Goal: Transaction & Acquisition: Purchase product/service

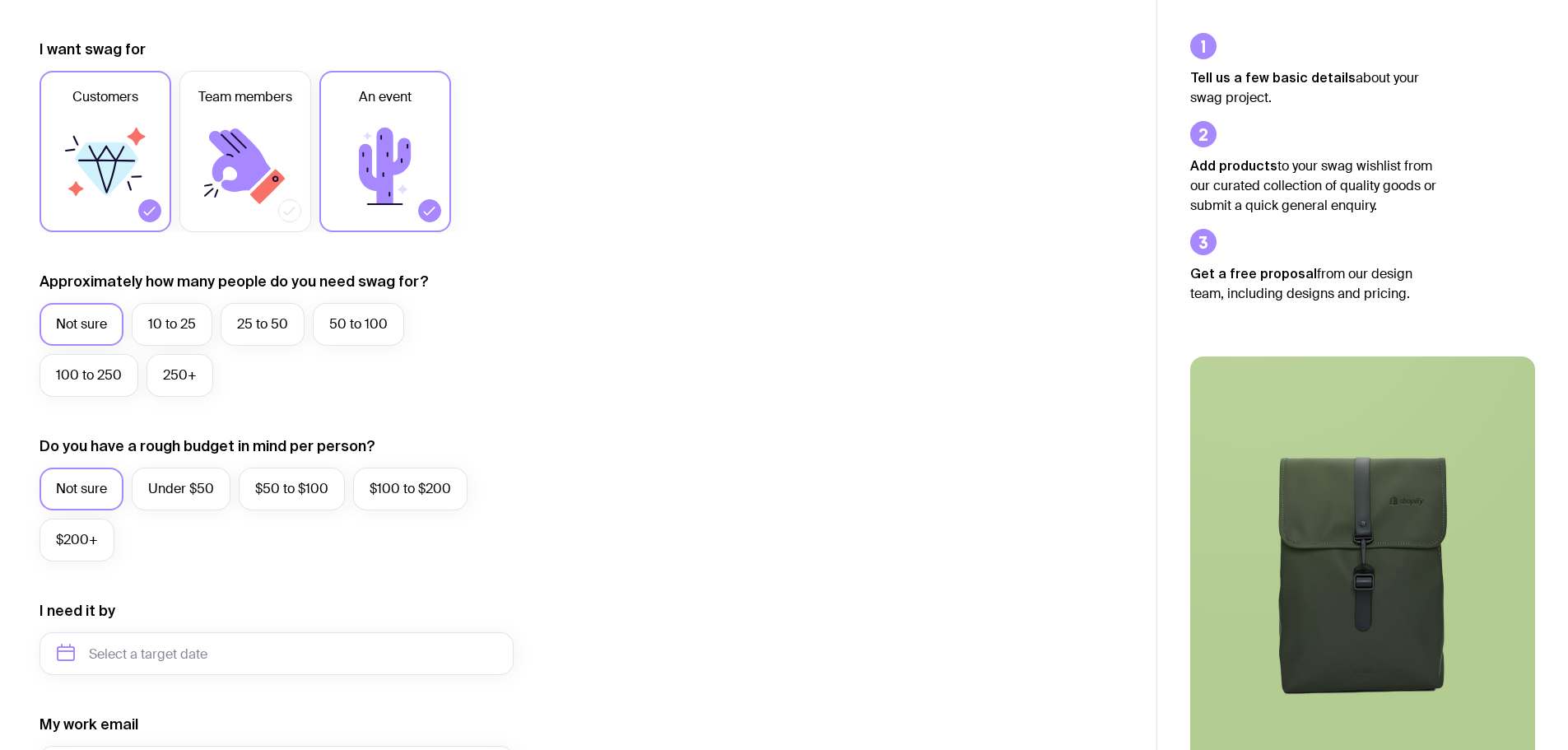
scroll to position [247, 0]
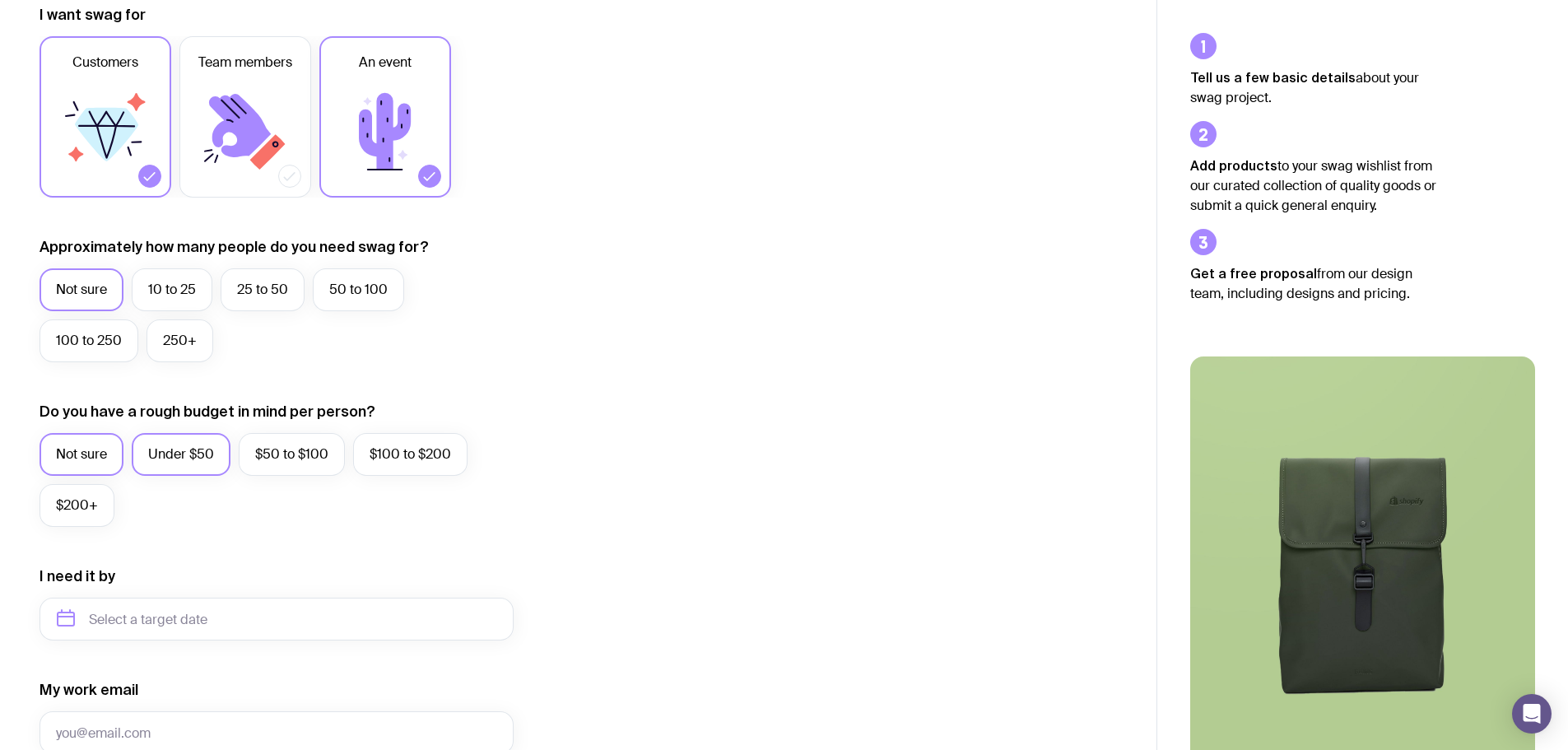
click at [218, 435] on label "Under $50" at bounding box center [181, 454] width 99 height 43
click at [0, 0] on input "Under $50" at bounding box center [0, 0] width 0 height 0
click at [177, 332] on label "250+" at bounding box center [180, 341] width 66 height 43
click at [0, 0] on input "250+" at bounding box center [0, 0] width 0 height 0
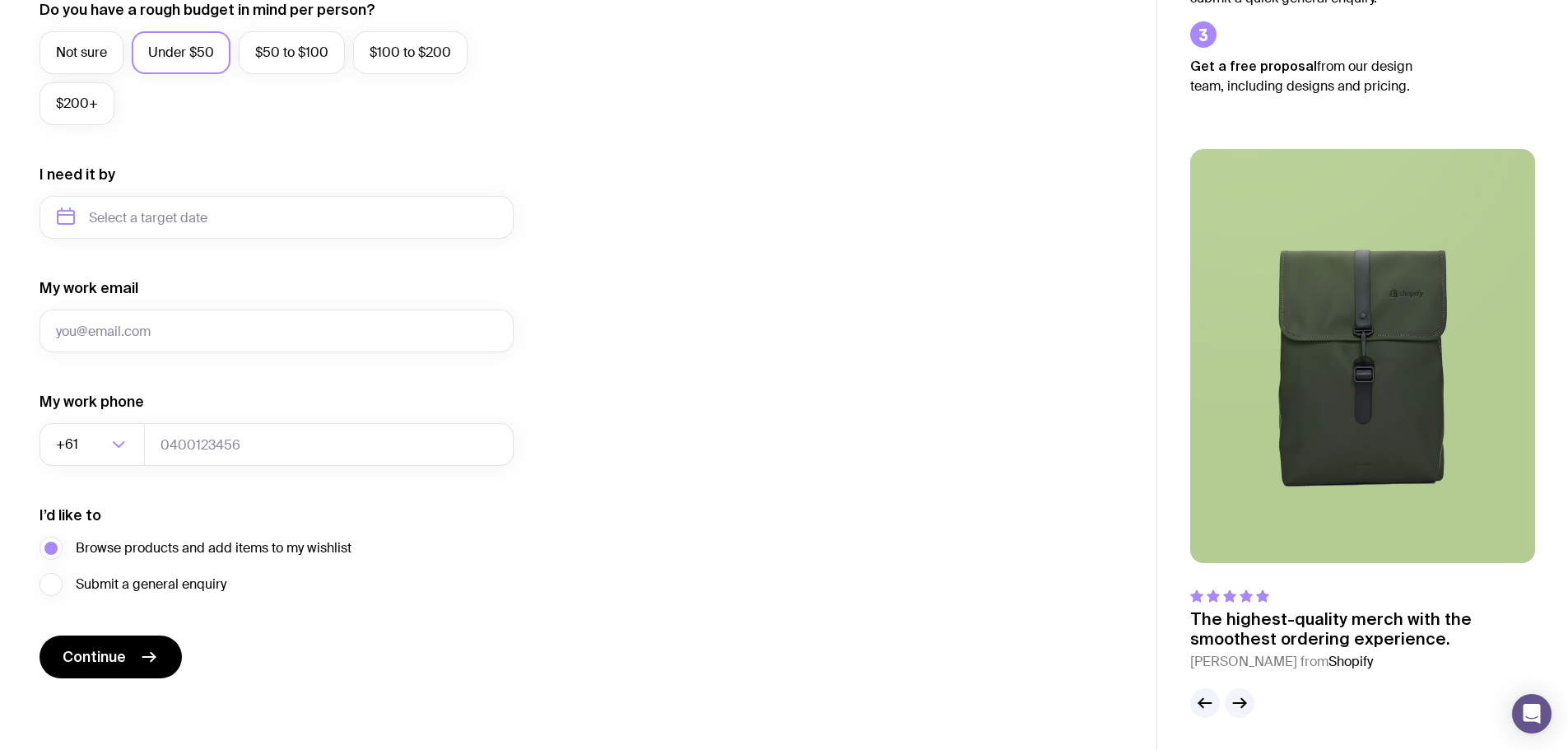
scroll to position [650, 0]
click at [220, 219] on input "text" at bounding box center [276, 217] width 474 height 43
click at [142, 427] on button "Nov" at bounding box center [144, 418] width 60 height 33
type input "November 2025"
click at [124, 333] on input "My work email" at bounding box center [276, 330] width 474 height 43
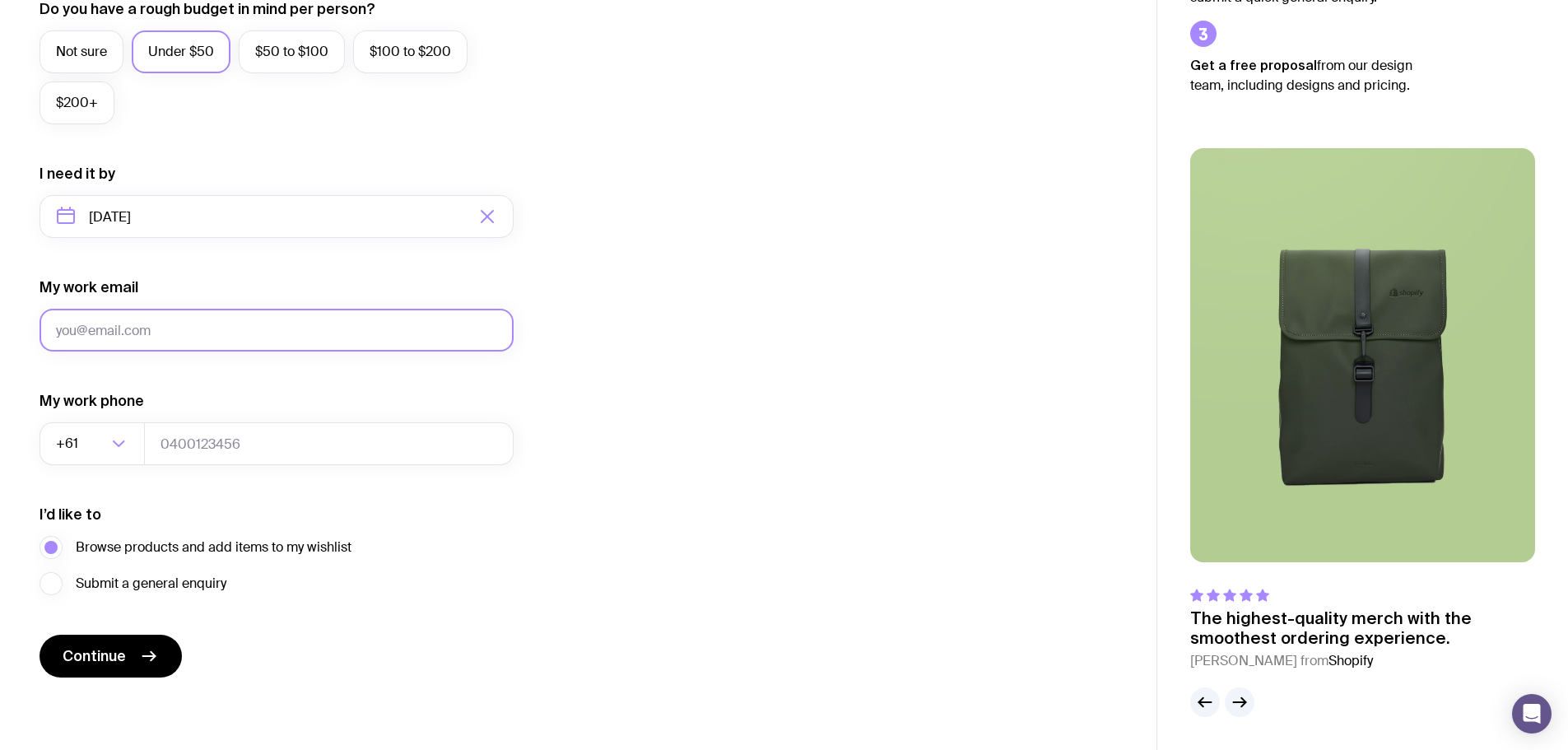
type input "[PERSON_NAME][EMAIL_ADDRESS][DOMAIN_NAME]"
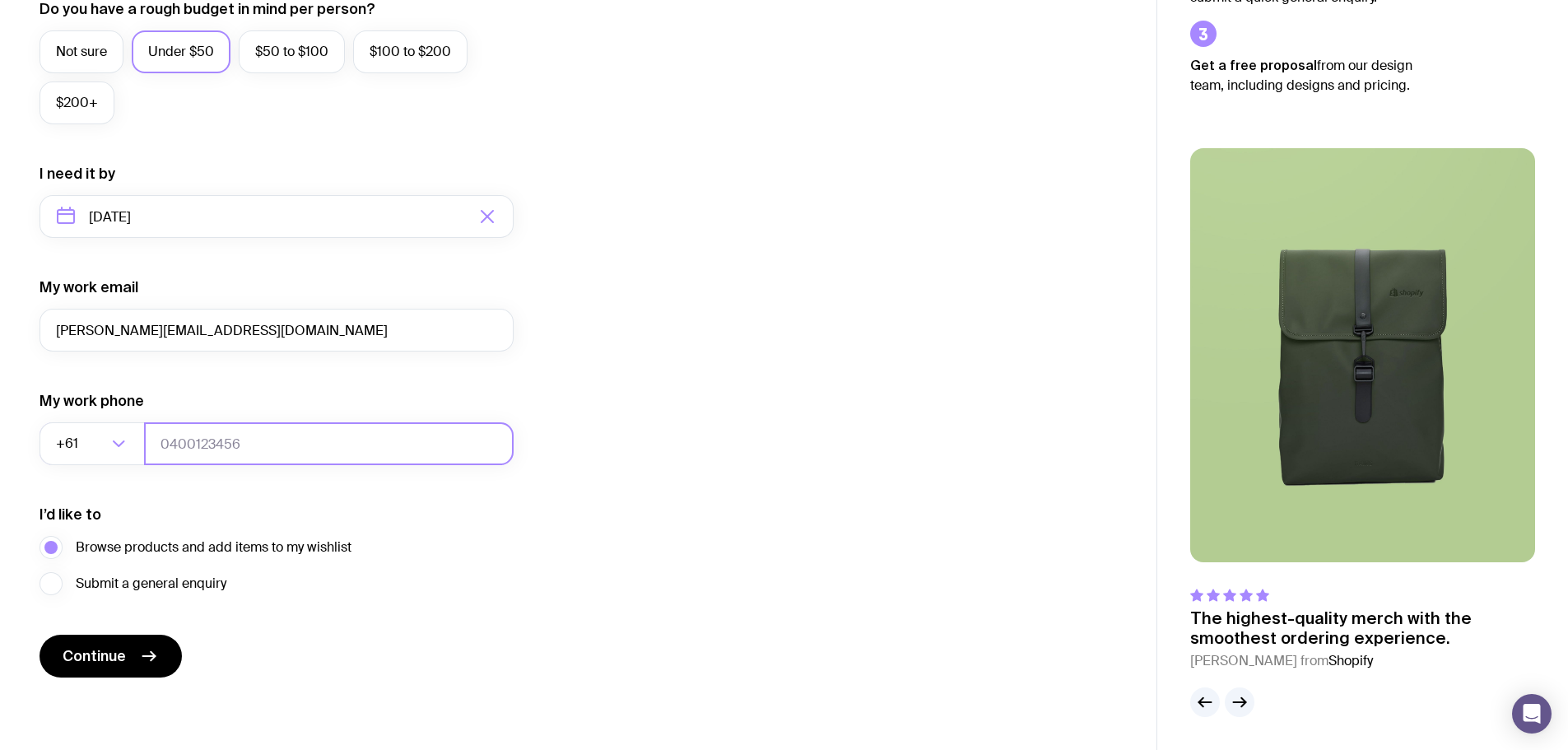
click at [190, 450] on input "tel" at bounding box center [329, 444] width 369 height 43
type input "424820890"
click at [120, 646] on span "Continue" at bounding box center [94, 656] width 64 height 20
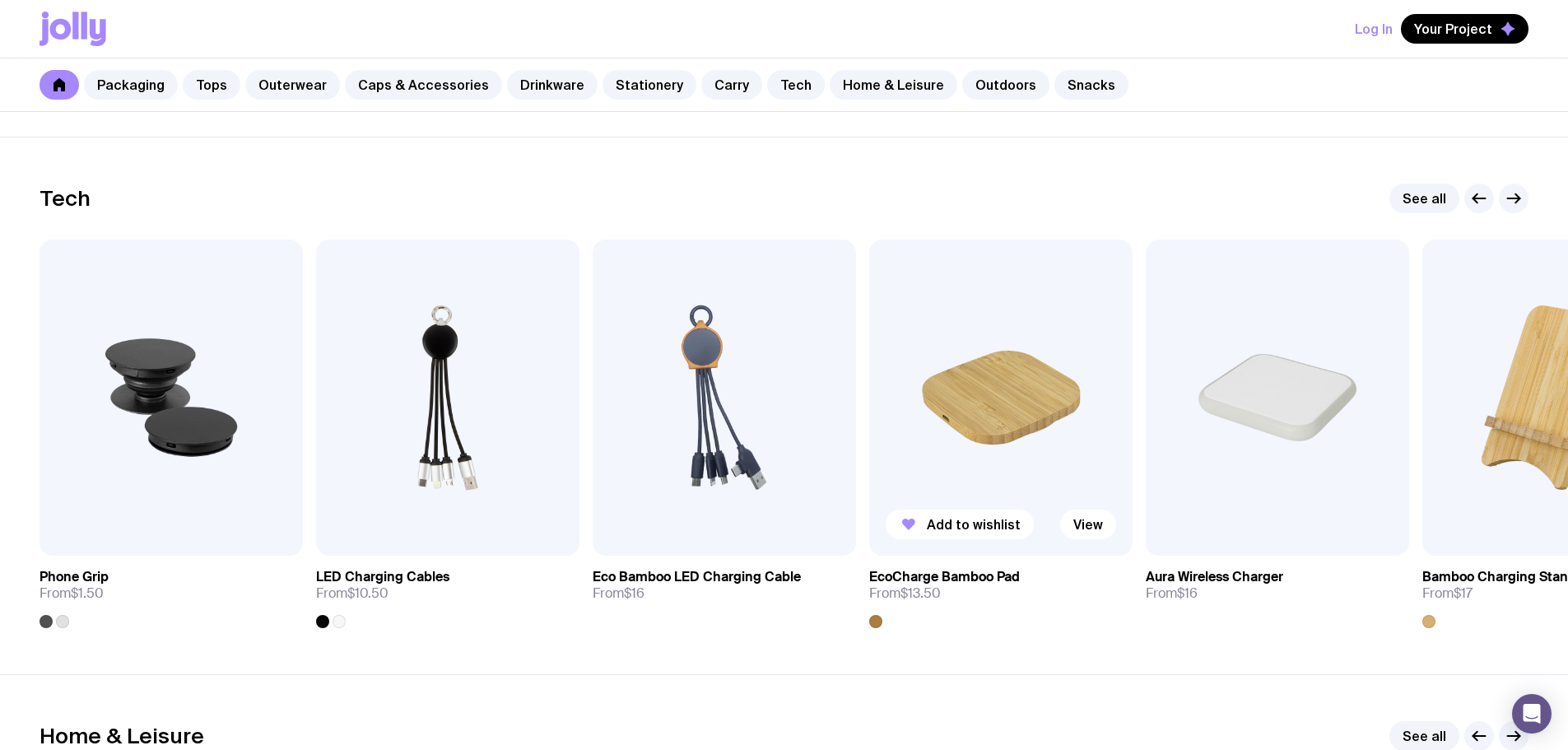
scroll to position [3983, 0]
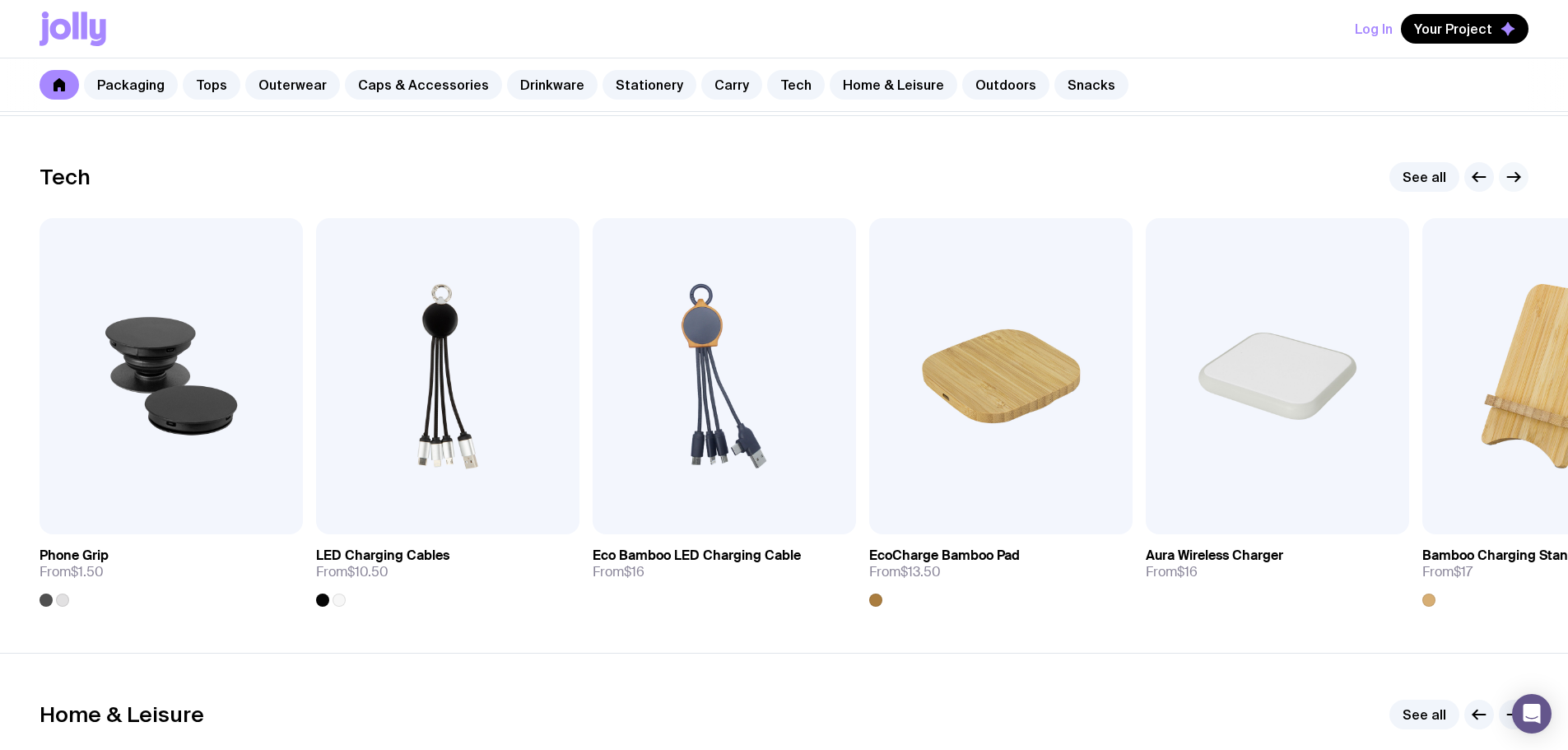
click at [1503, 176] on icon "button" at bounding box center [1513, 177] width 20 height 20
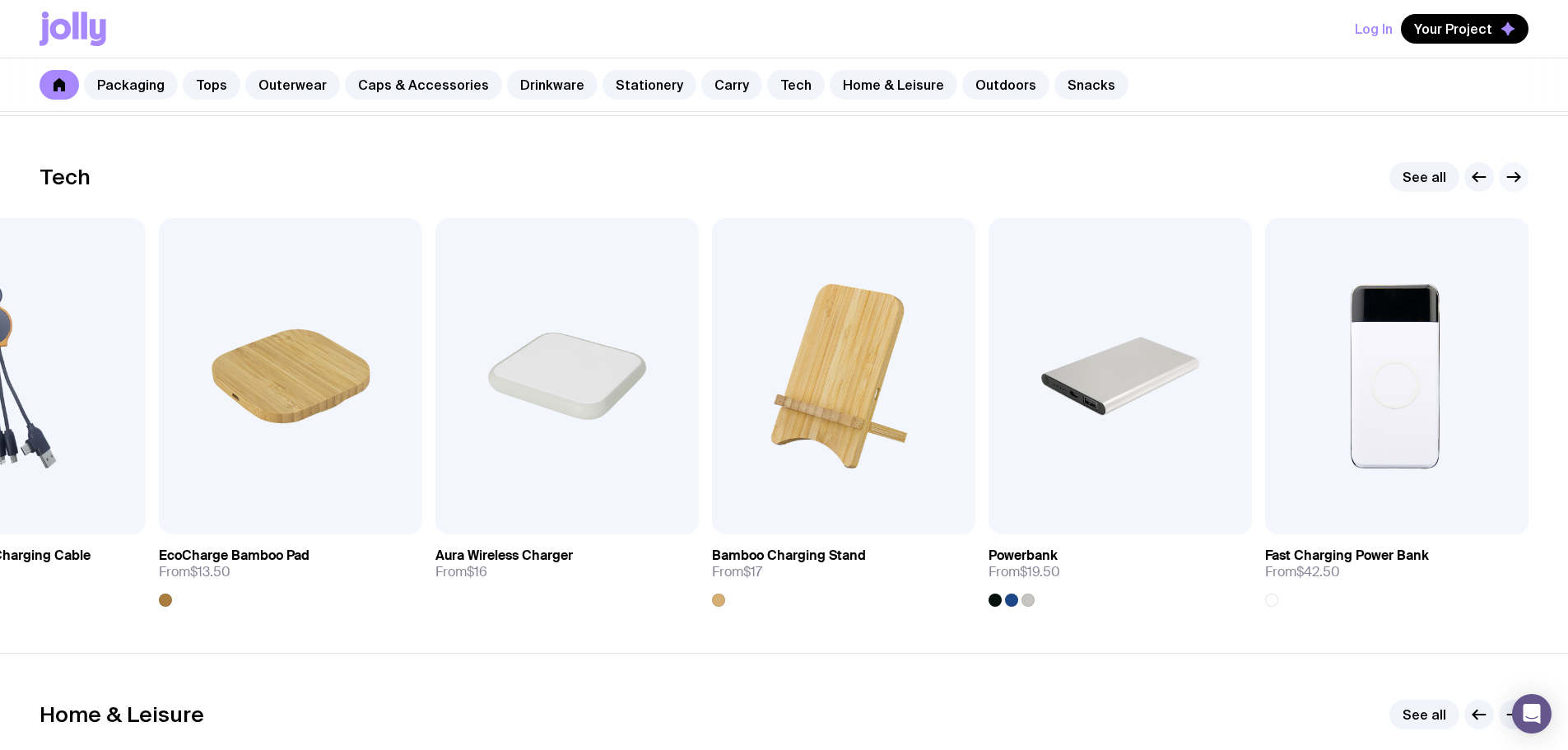
click at [1503, 176] on icon "button" at bounding box center [1513, 177] width 20 height 20
click at [1522, 168] on icon "button" at bounding box center [1513, 177] width 20 height 20
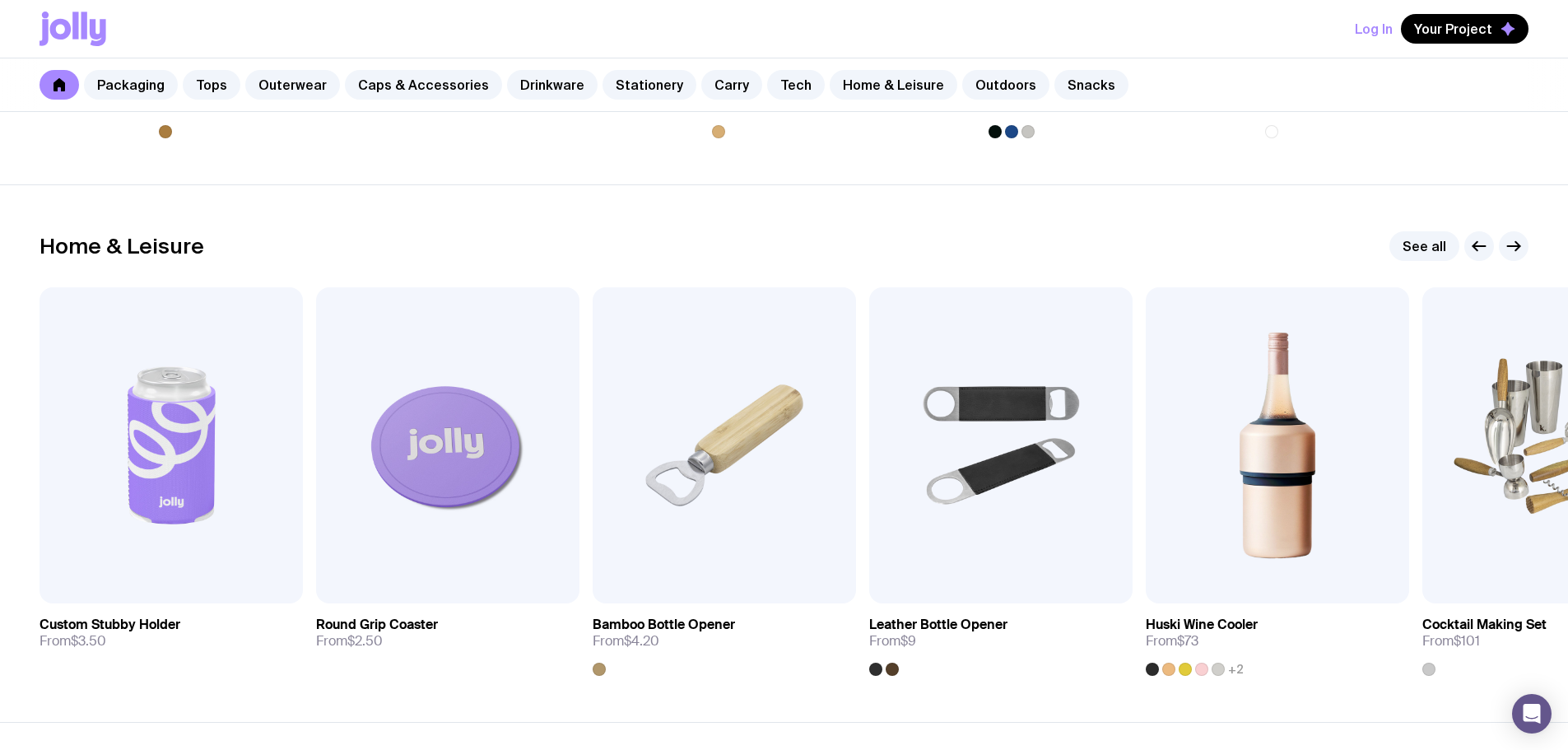
scroll to position [4478, 0]
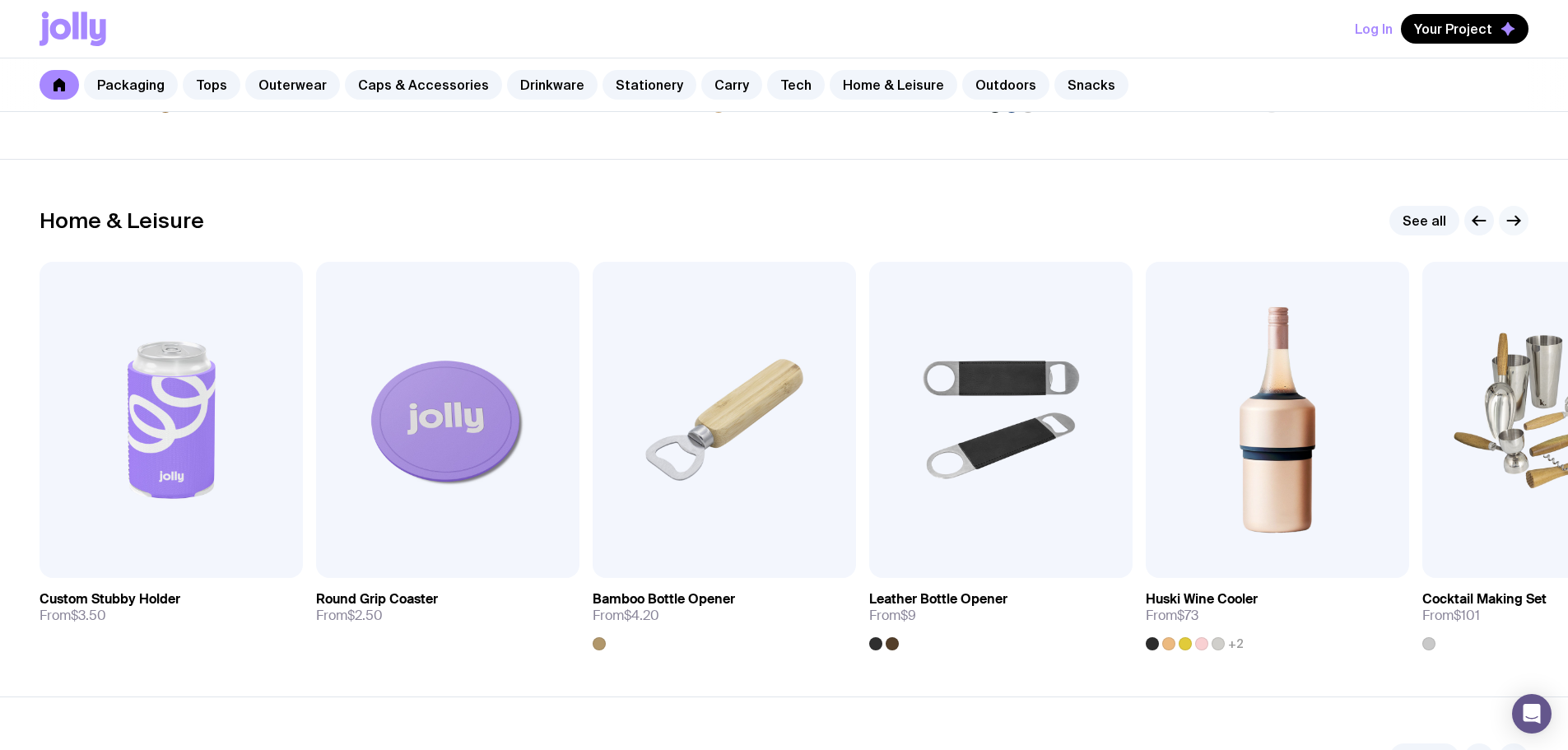
click at [1515, 220] on icon "button" at bounding box center [1513, 220] width 20 height 20
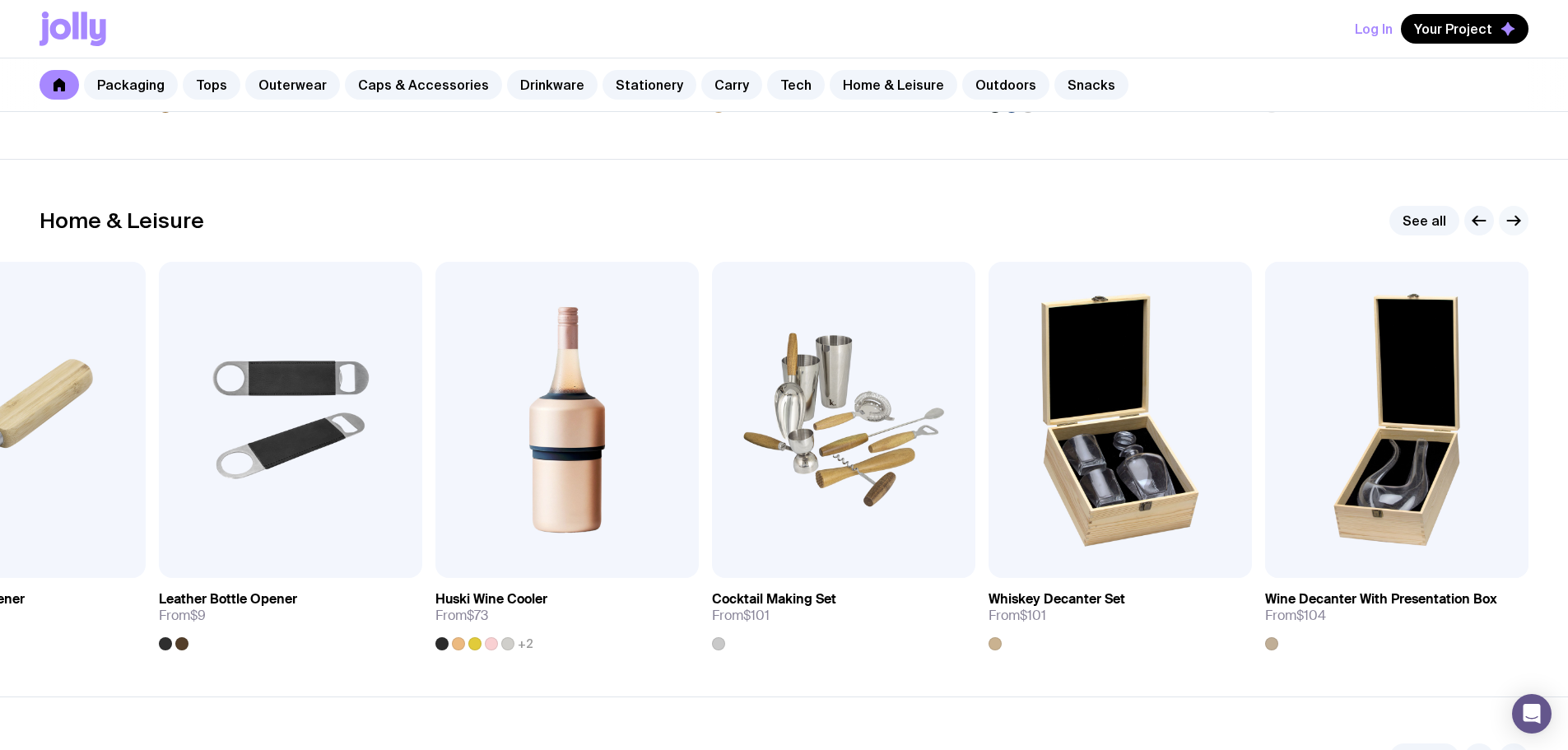
click at [1515, 220] on icon "button" at bounding box center [1513, 220] width 20 height 20
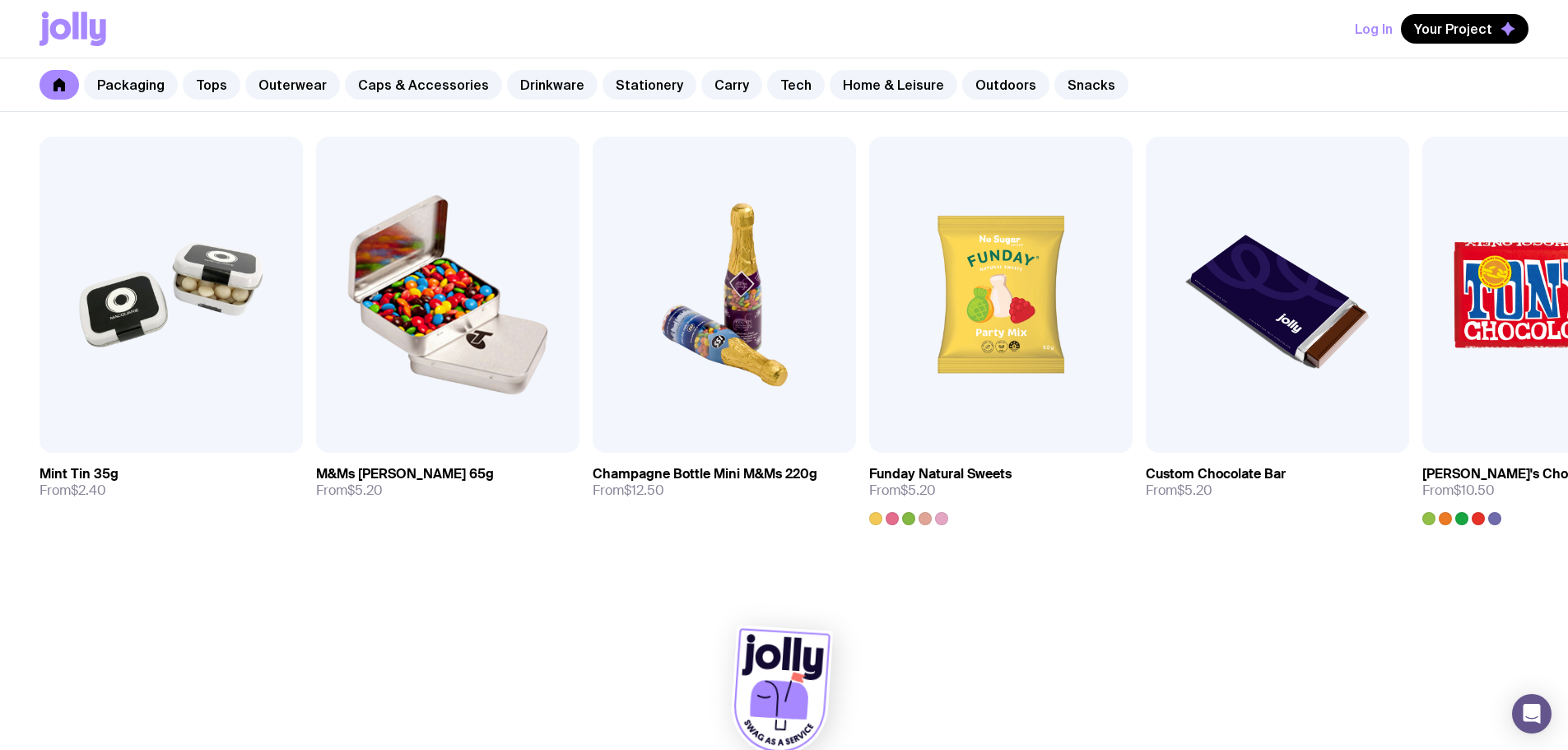
scroll to position [5680, 0]
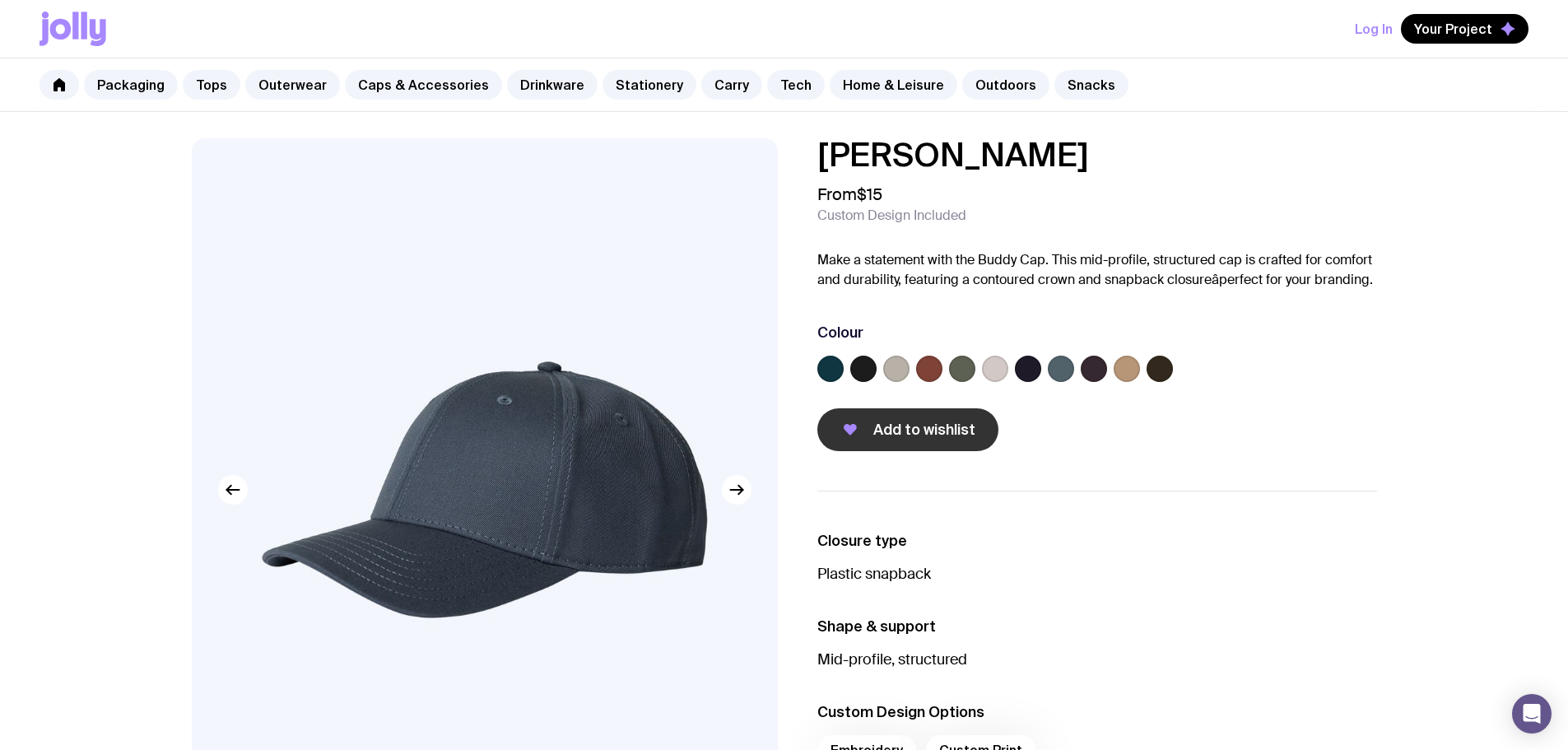
click at [909, 424] on span "Add to wishlist" at bounding box center [925, 430] width 102 height 20
click at [1475, 91] on span "[PERSON_NAME] has been added to your wishlist" at bounding box center [1367, 96] width 297 height 17
click at [1442, 25] on span "Your Project" at bounding box center [1452, 29] width 78 height 16
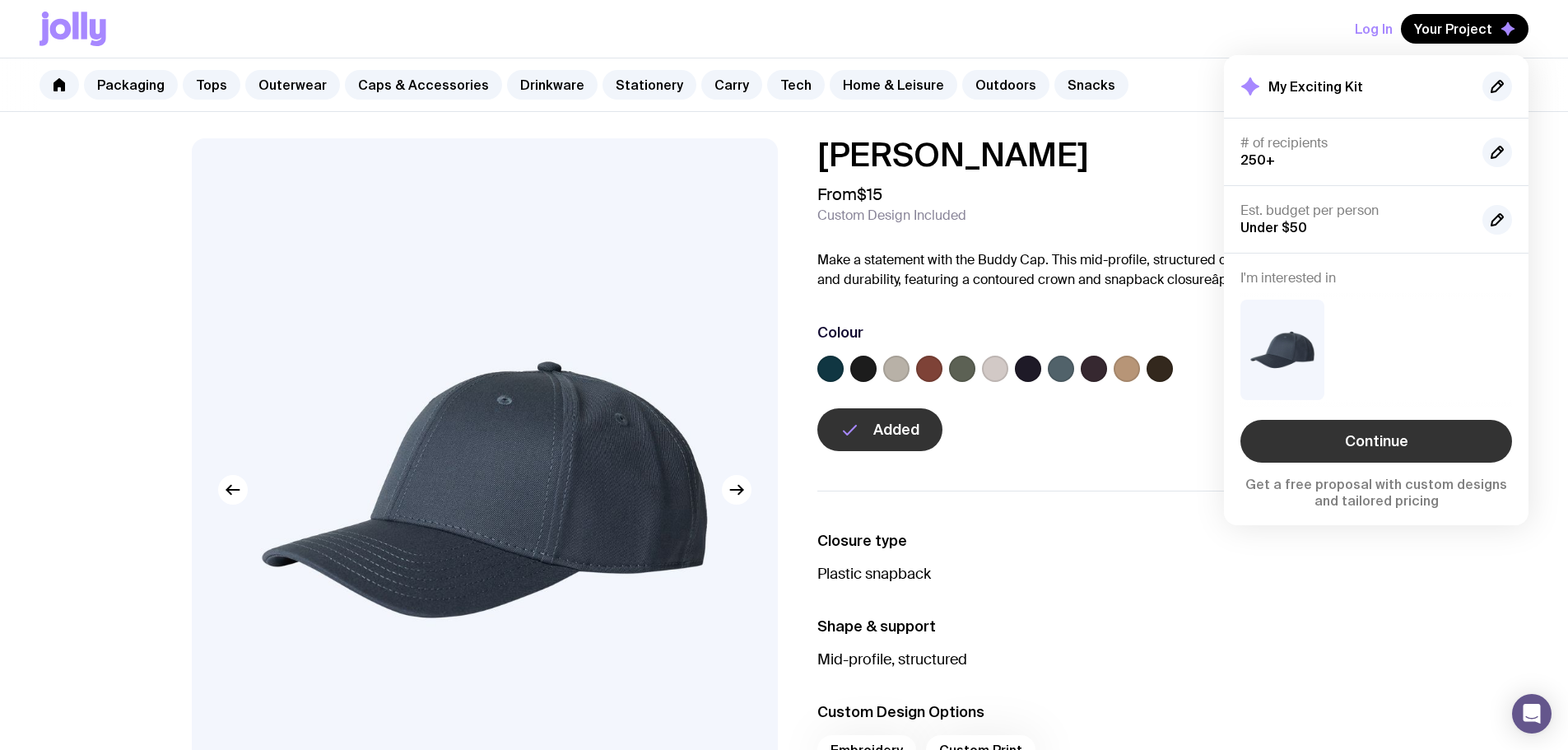
click at [1420, 442] on link "Continue" at bounding box center [1375, 442] width 271 height 43
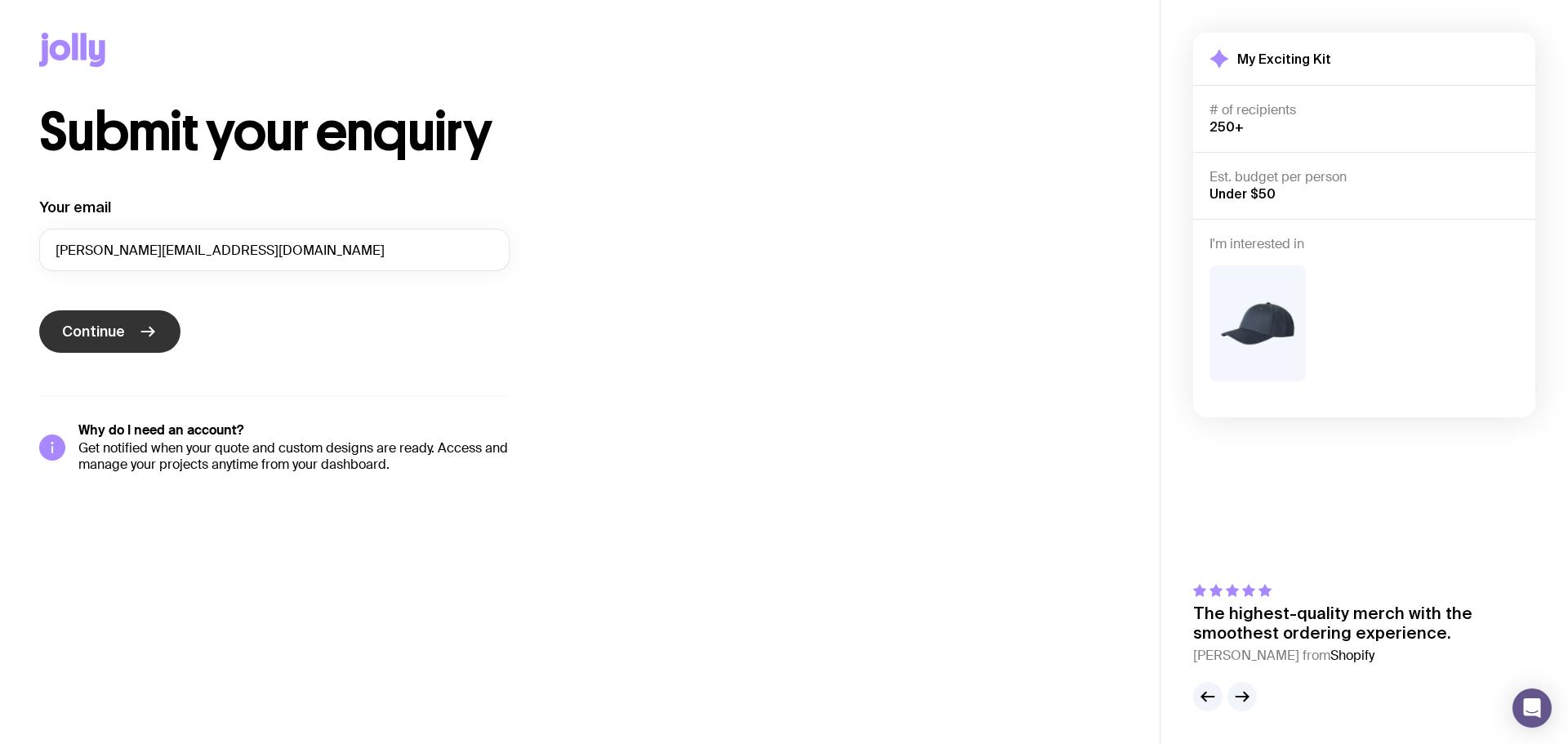
click at [129, 316] on button "Continue" at bounding box center [109, 332] width 141 height 43
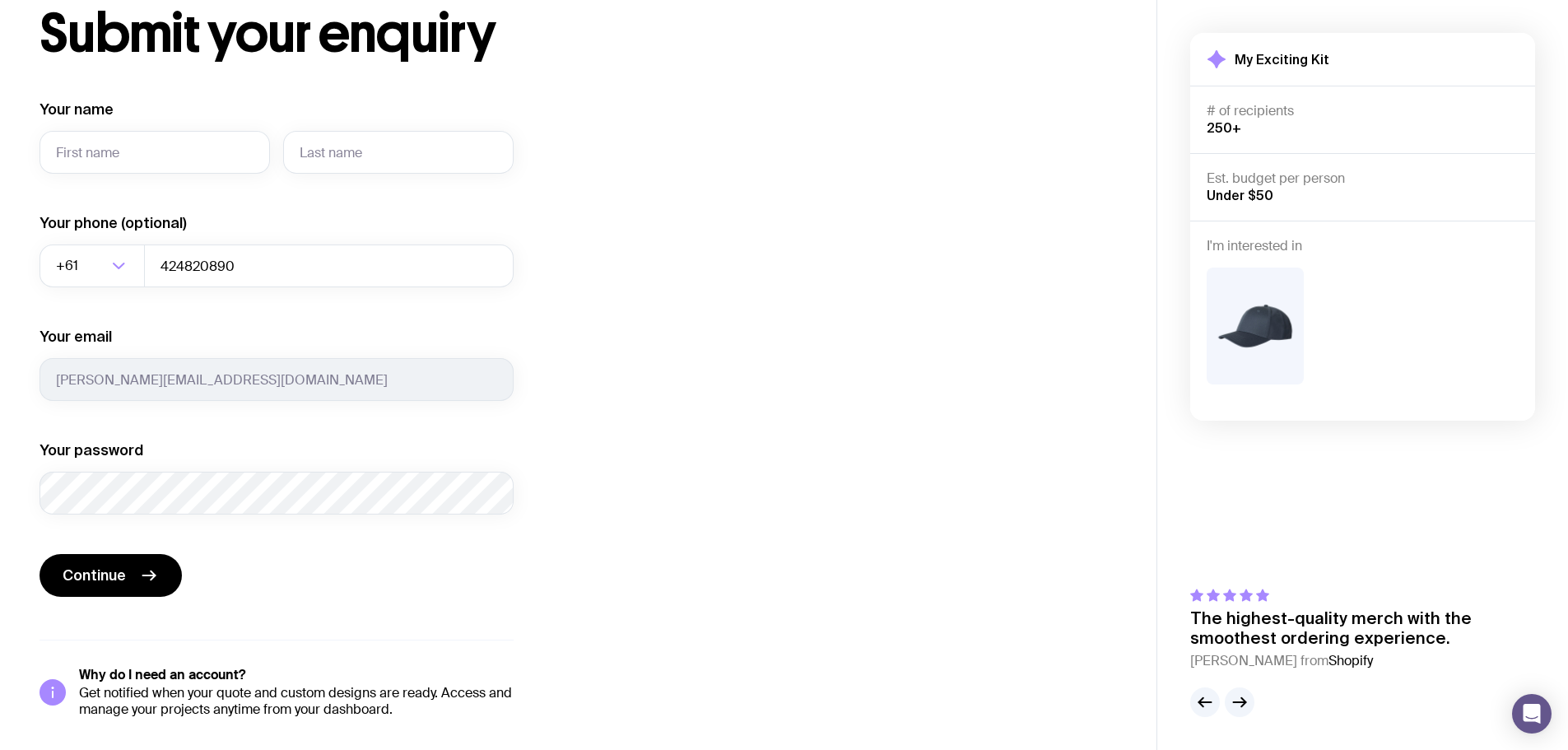
scroll to position [100, 0]
